Goal: Task Accomplishment & Management: Manage account settings

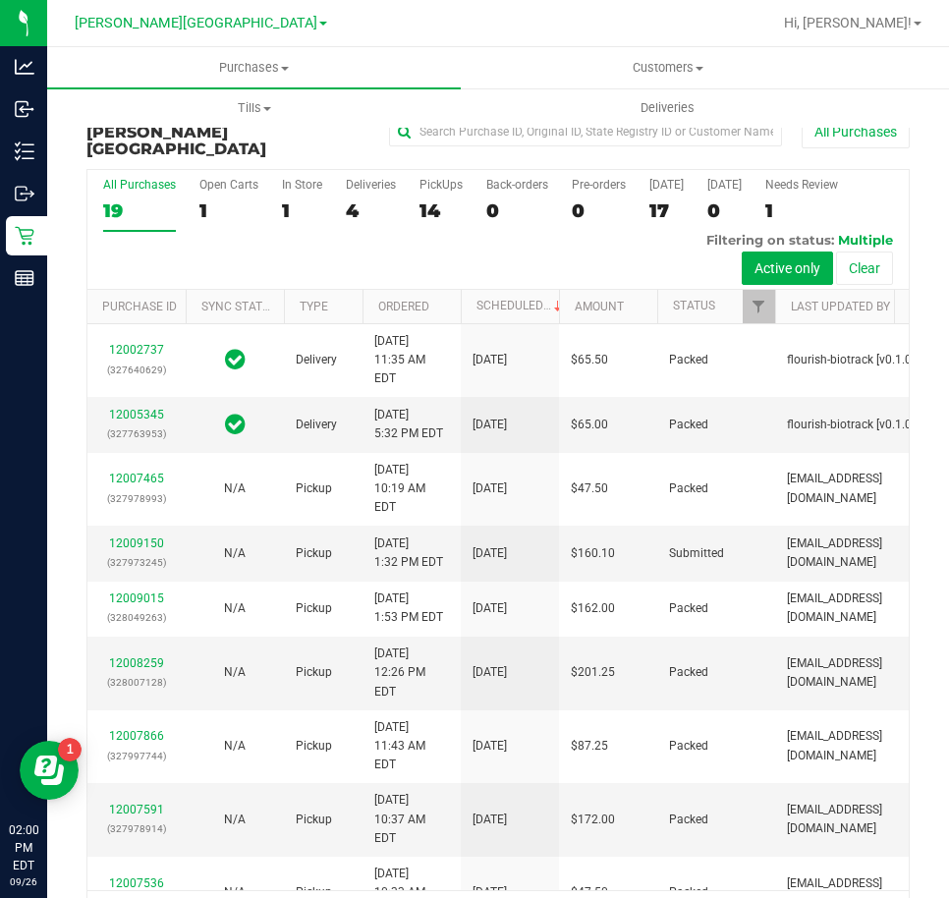
drag, startPoint x: 835, startPoint y: 231, endPoint x: 924, endPoint y: 231, distance: 88.5
click at [924, 231] on div "Purchase Summary: [PERSON_NAME][GEOGRAPHIC_DATA] All Purchases All Purchases 19…" at bounding box center [498, 523] width 902 height 875
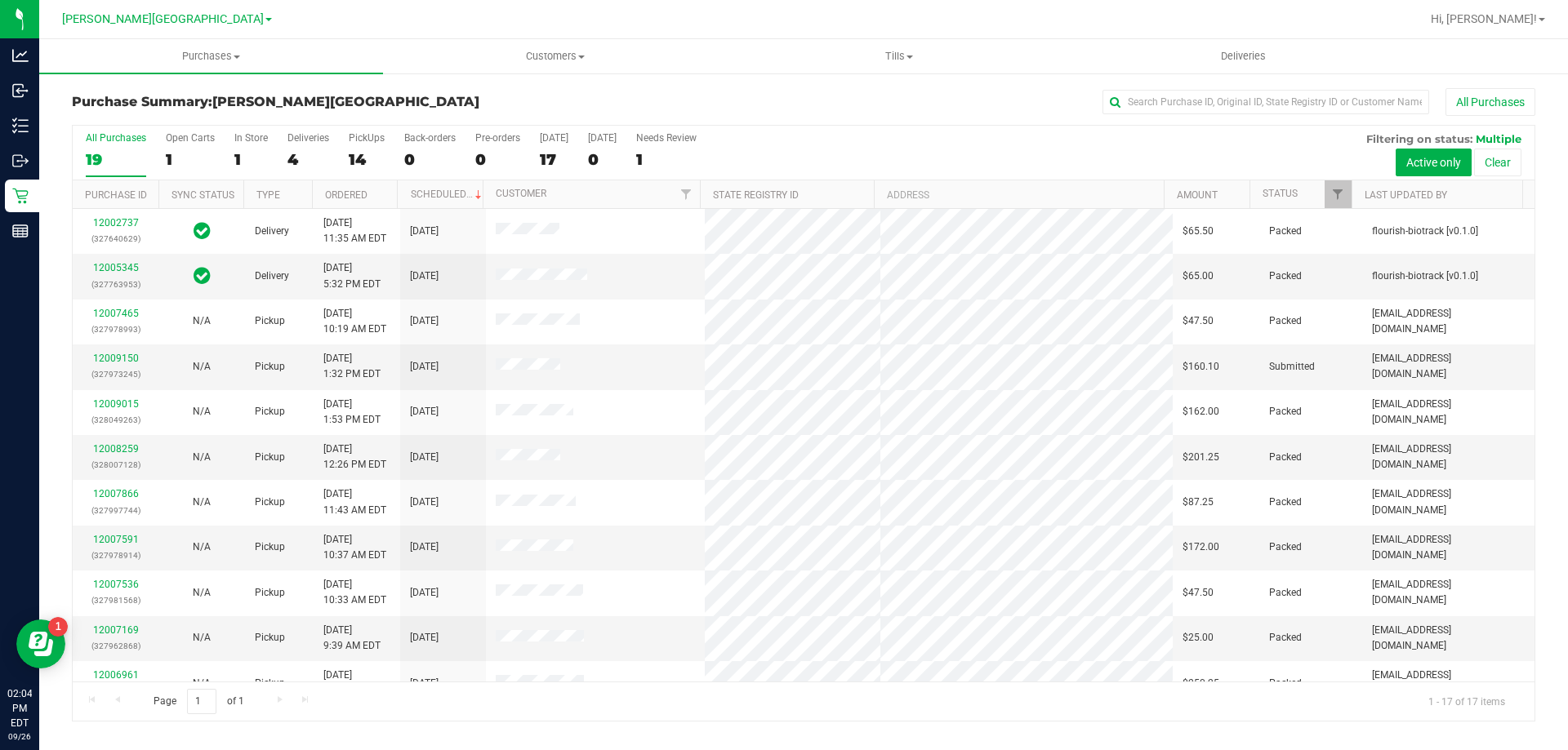
click at [788, 154] on div "All Purchases 19 Open Carts 1 In Store 1 Deliveries 4 PickUps 14 Back-orders 0 …" at bounding box center [803, 153] width 1462 height 55
click at [119, 355] on link "12009150" at bounding box center [116, 359] width 46 height 12
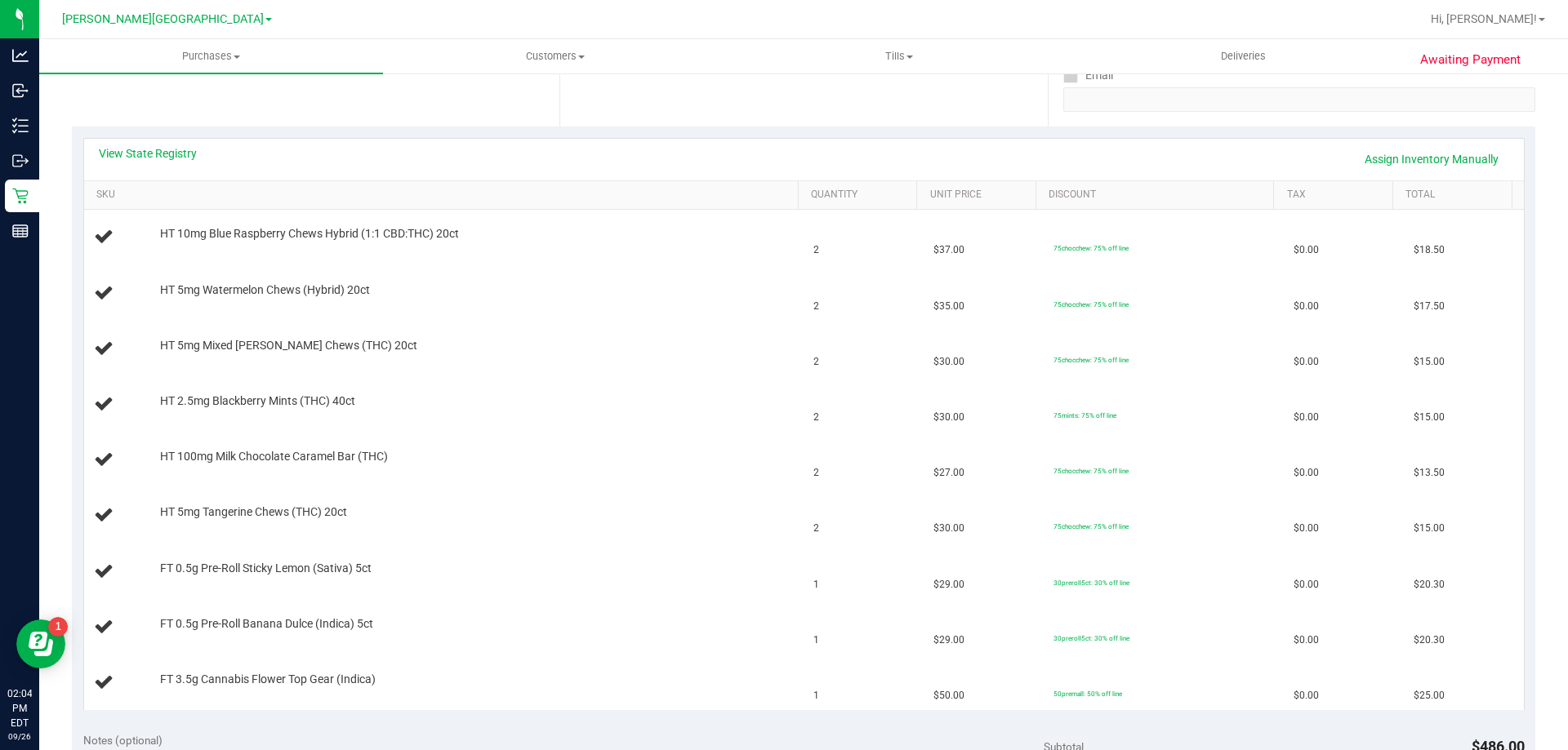
scroll to position [164, 0]
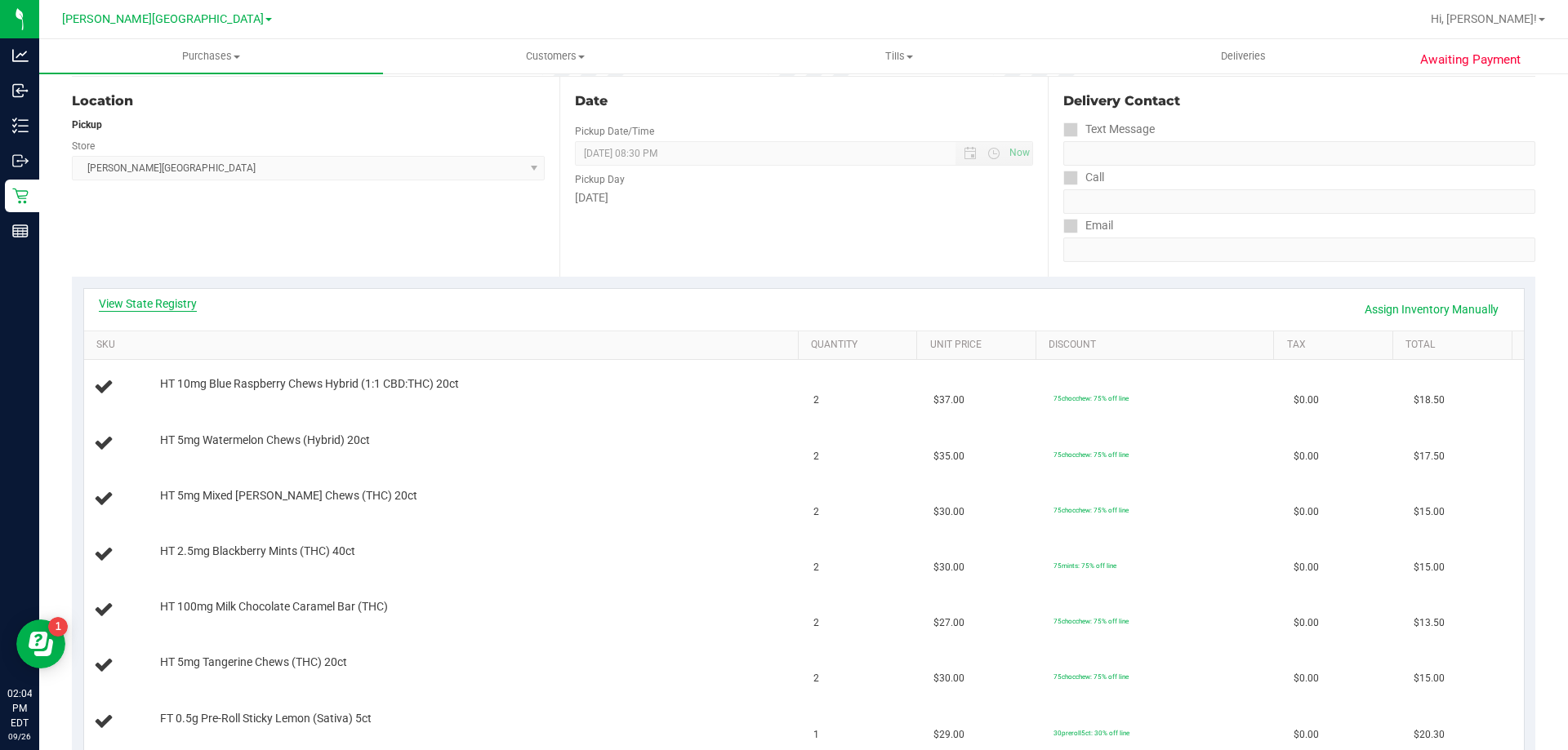
click at [174, 304] on link "View State Registry" at bounding box center [148, 304] width 98 height 17
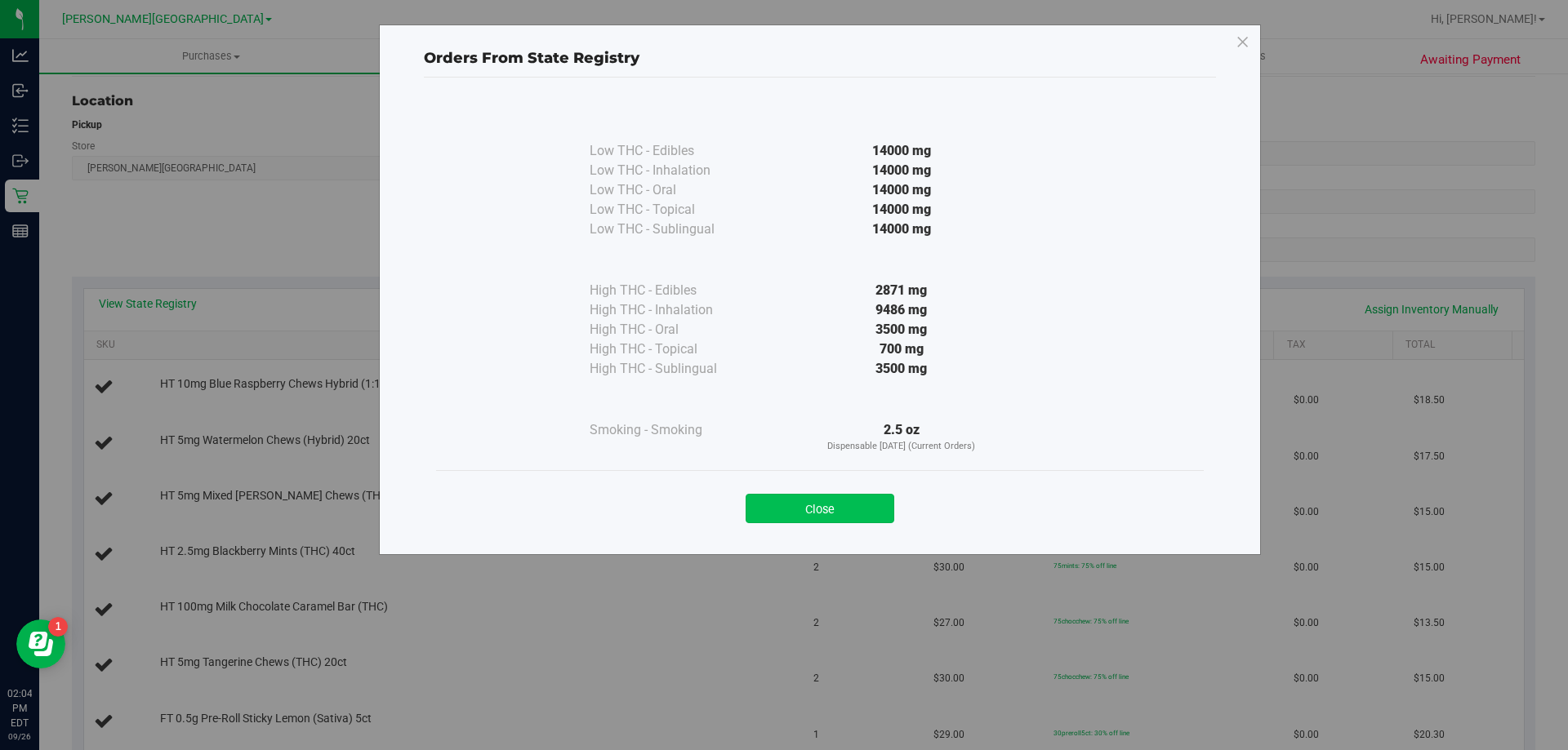
click at [788, 500] on button "Close" at bounding box center [819, 508] width 149 height 29
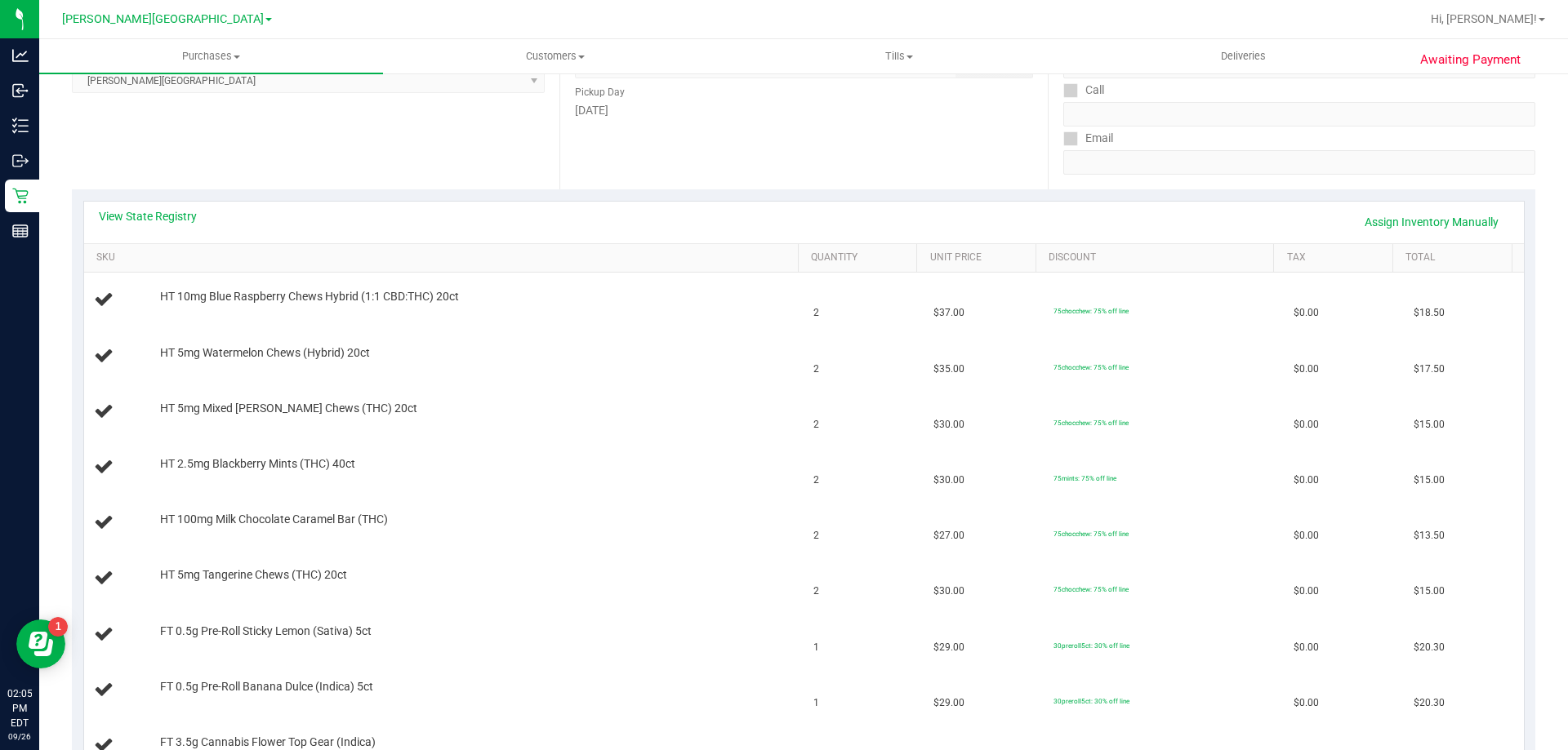
scroll to position [0, 0]
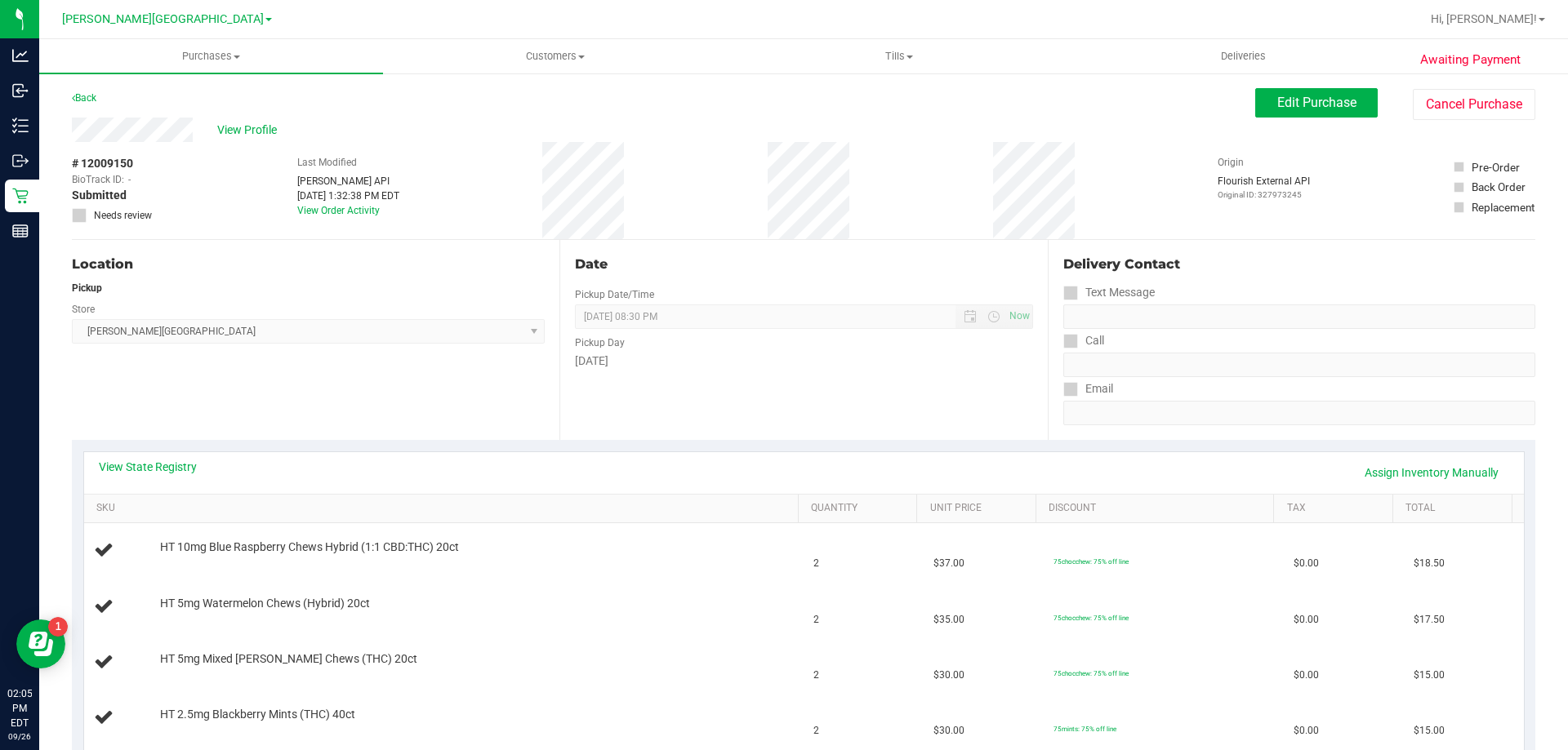
click at [92, 90] on div "Back" at bounding box center [83, 98] width 24 height 20
click at [91, 90] on div "Back" at bounding box center [83, 98] width 24 height 20
click at [85, 99] on link "Back" at bounding box center [83, 98] width 24 height 12
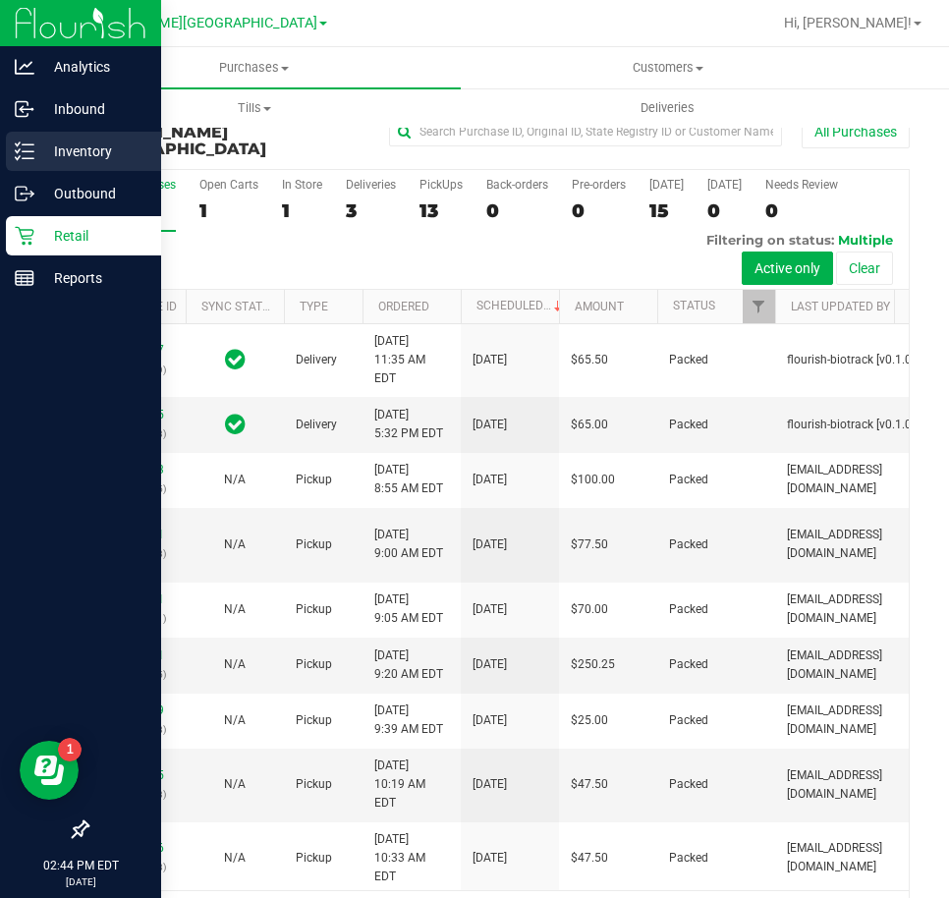
click at [95, 140] on p "Inventory" at bounding box center [93, 152] width 118 height 24
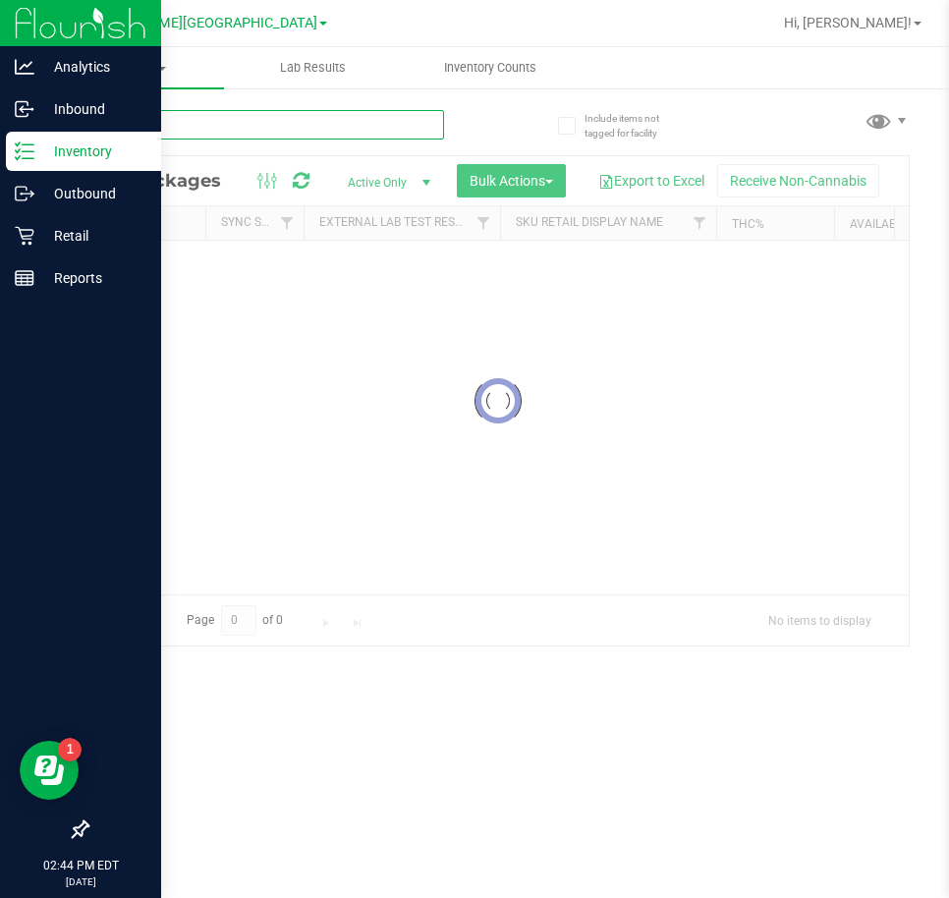
click at [250, 130] on input "text" at bounding box center [265, 124] width 358 height 29
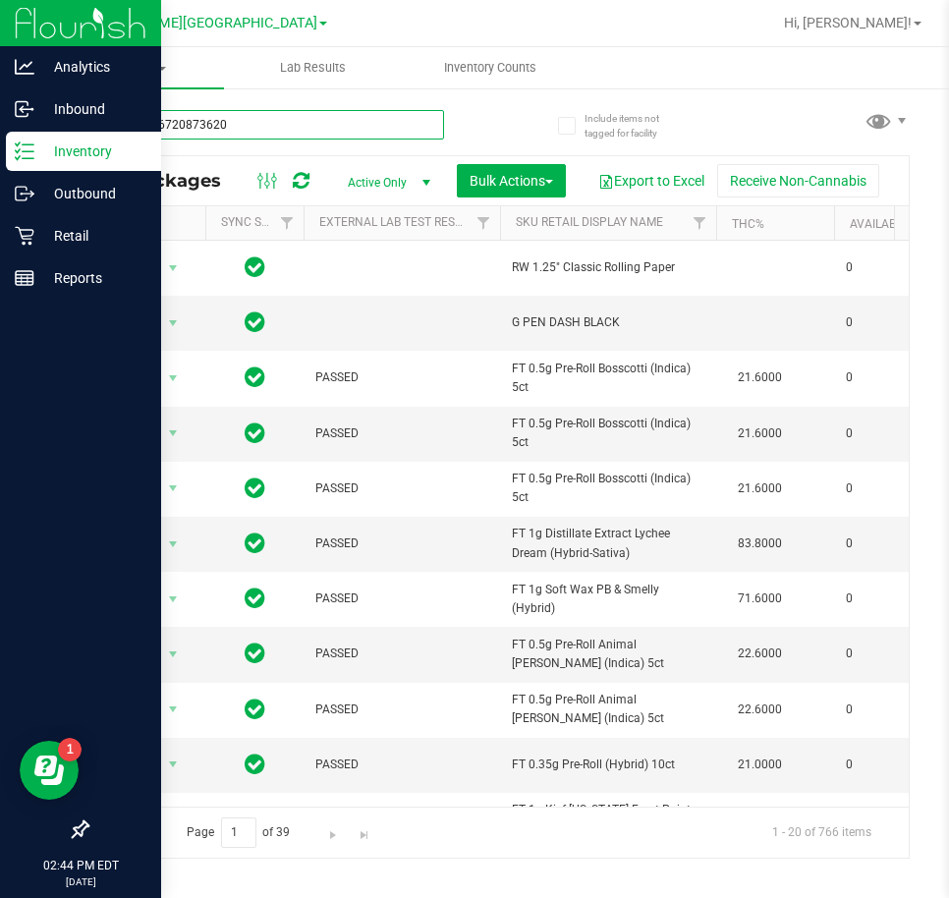
type input "3181246720873620"
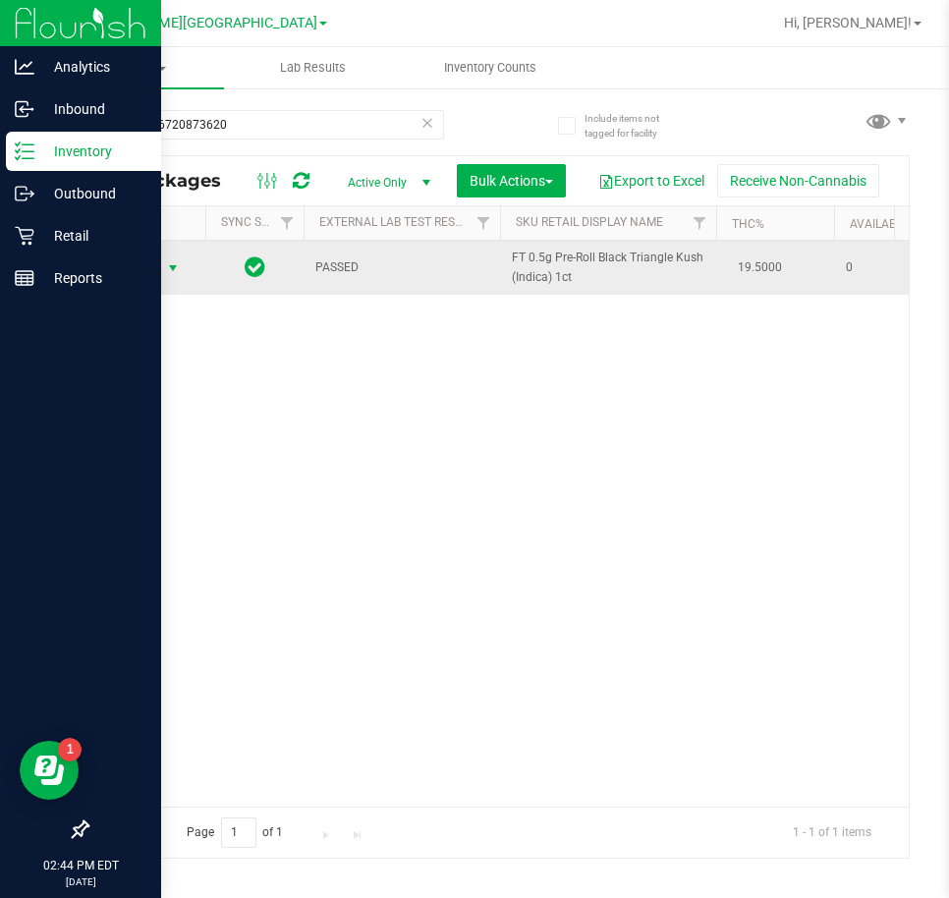
click at [153, 268] on span "Action" at bounding box center [133, 269] width 53 height 28
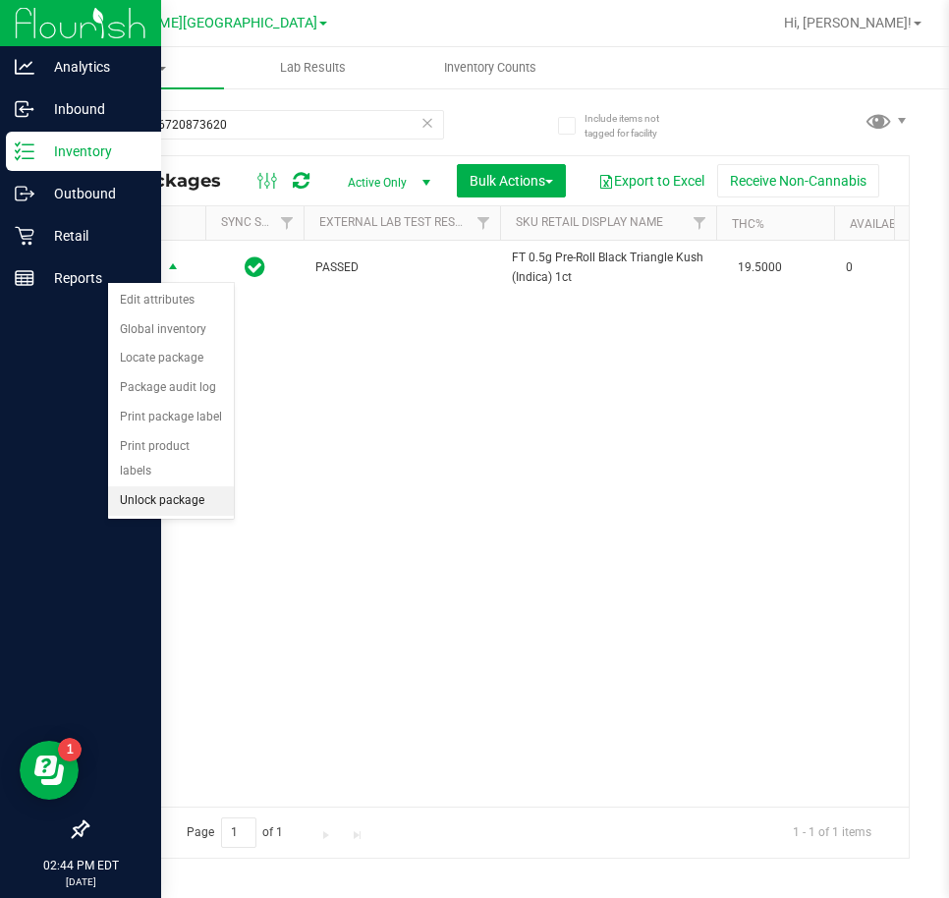
click at [162, 486] on li "Unlock package" at bounding box center [171, 500] width 126 height 29
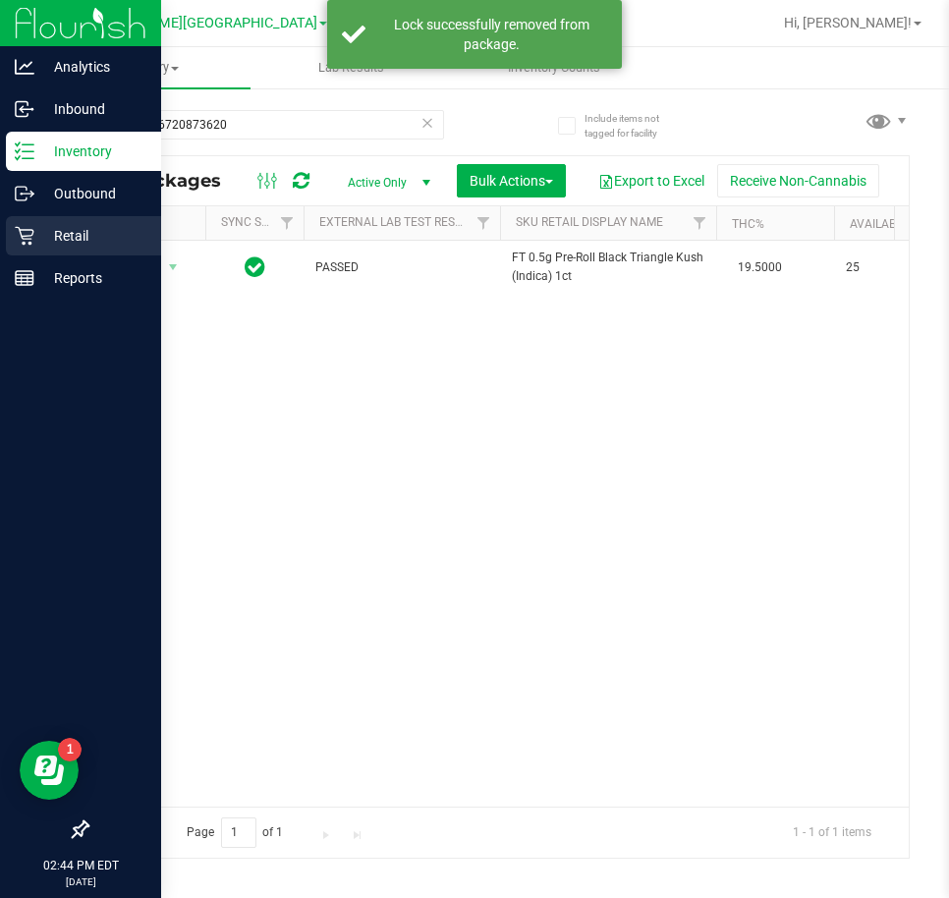
click at [35, 246] on p "Retail" at bounding box center [93, 236] width 118 height 24
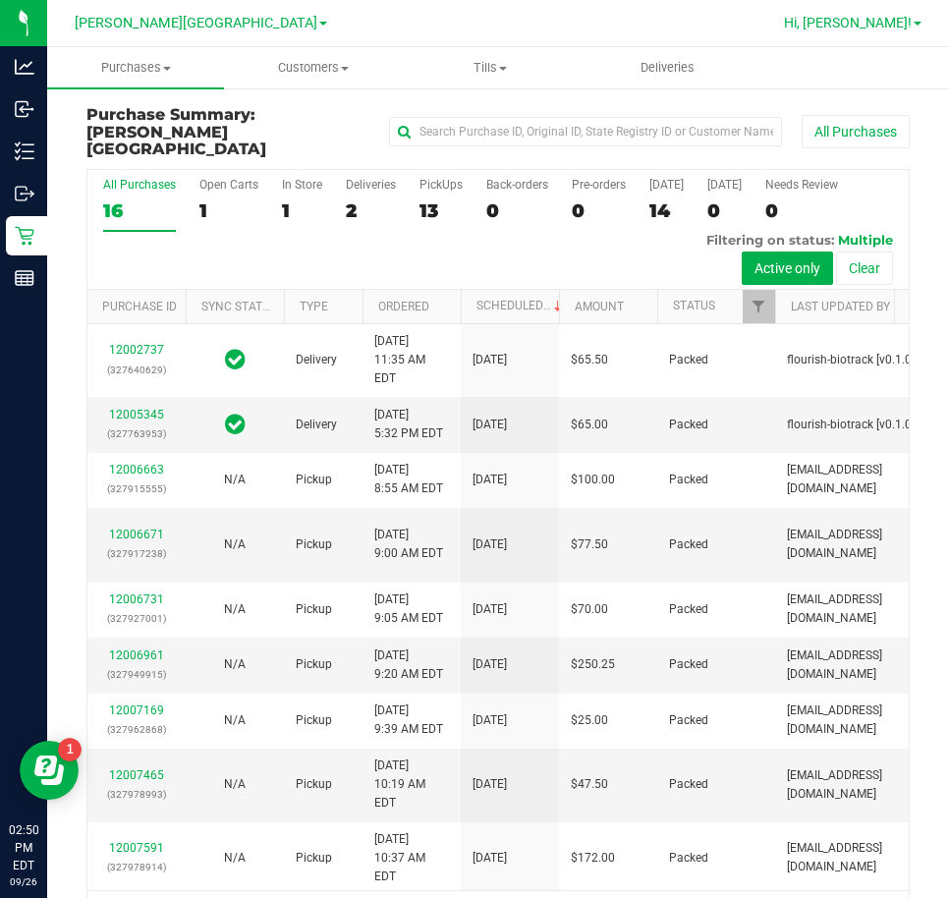
click at [890, 28] on span "Hi, [PERSON_NAME]!" at bounding box center [848, 23] width 128 height 16
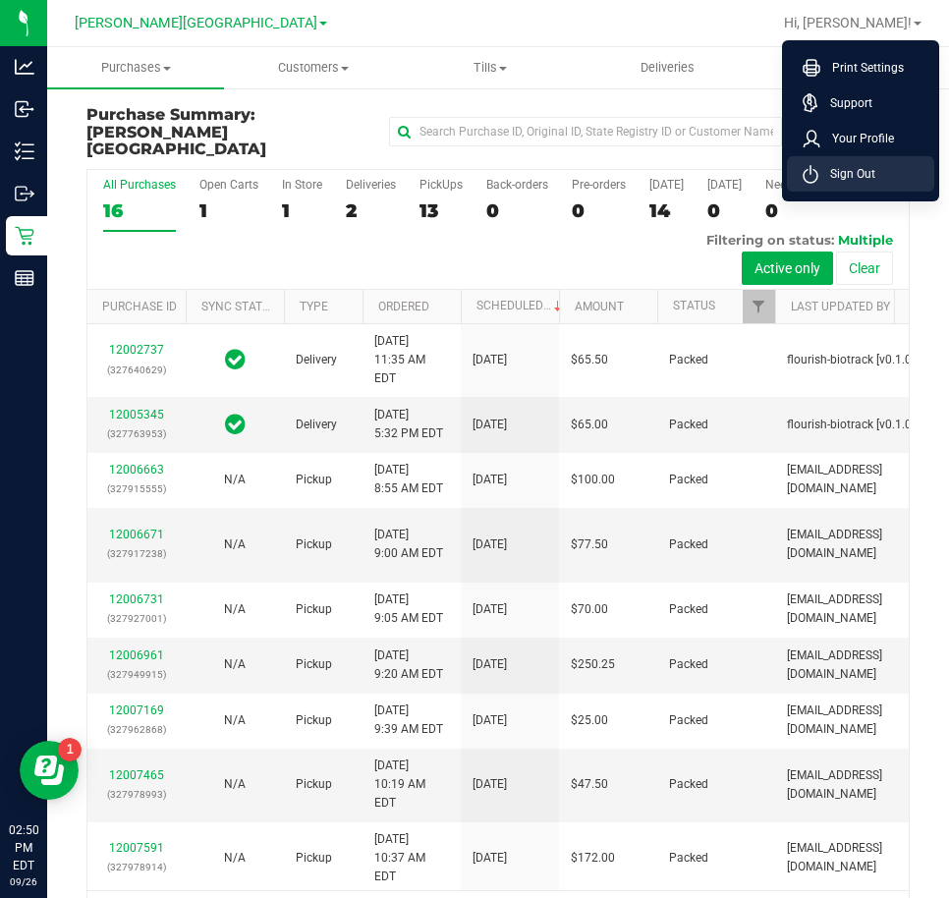
click at [877, 175] on li "Sign Out" at bounding box center [860, 173] width 147 height 35
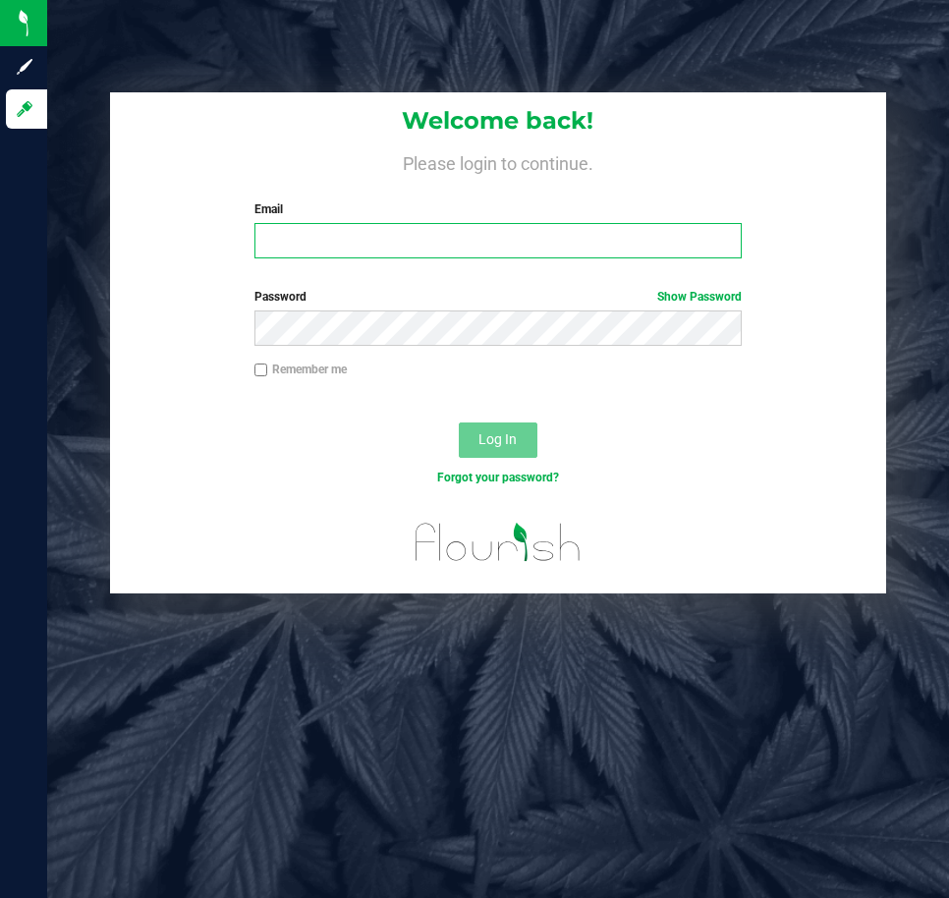
click at [423, 228] on input "Email" at bounding box center [499, 240] width 488 height 35
drag, startPoint x: 333, startPoint y: 252, endPoint x: 335, endPoint y: 267, distance: 15.8
click at [331, 259] on div "Welcome back! Please login to continue. Email [EMAIL_ADDRESS][DOMAIN_NAME] Requ…" at bounding box center [498, 183] width 776 height 182
type input "[EMAIL_ADDRESS][DOMAIN_NAME]"
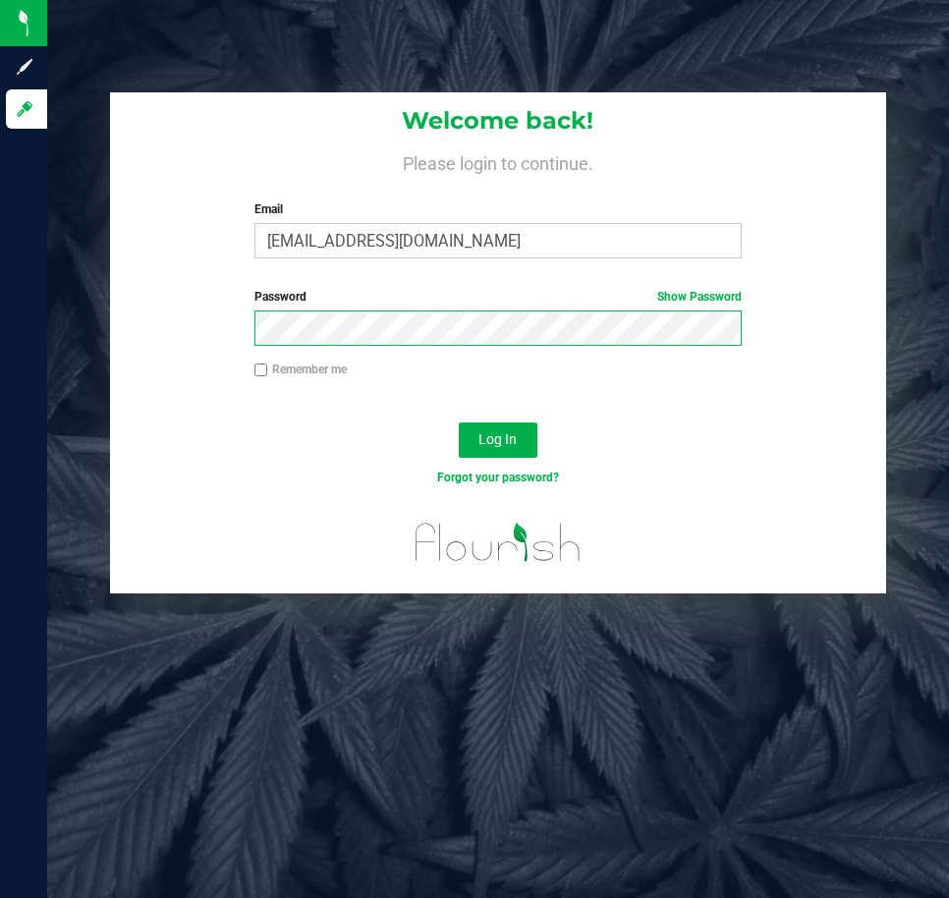
click at [459, 423] on button "Log In" at bounding box center [498, 440] width 79 height 35
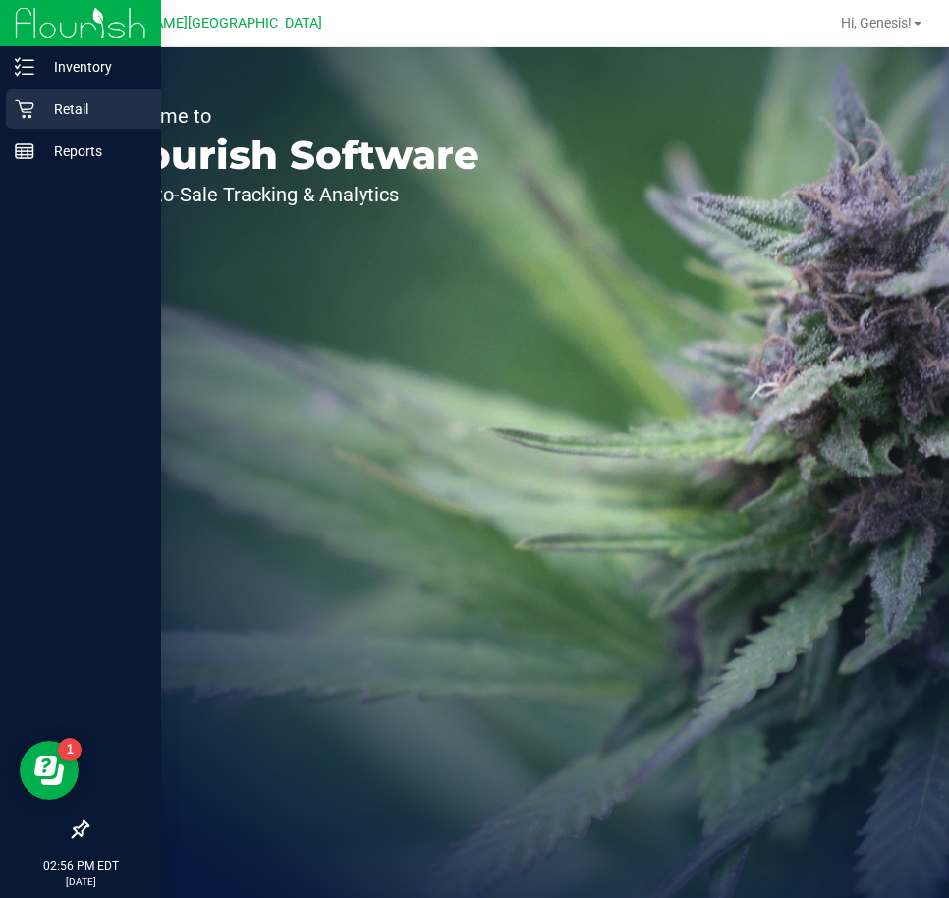
click at [17, 109] on icon at bounding box center [25, 109] width 20 height 20
